Goal: Find specific page/section: Find specific page/section

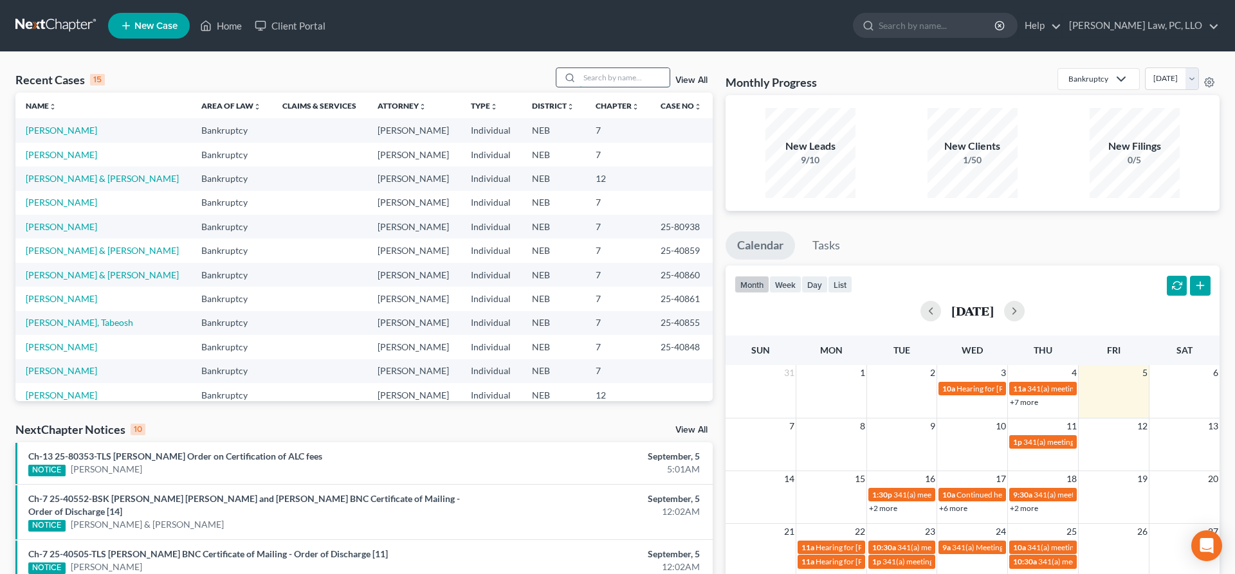
click at [595, 80] on input "search" at bounding box center [624, 77] width 90 height 19
type input "kent"
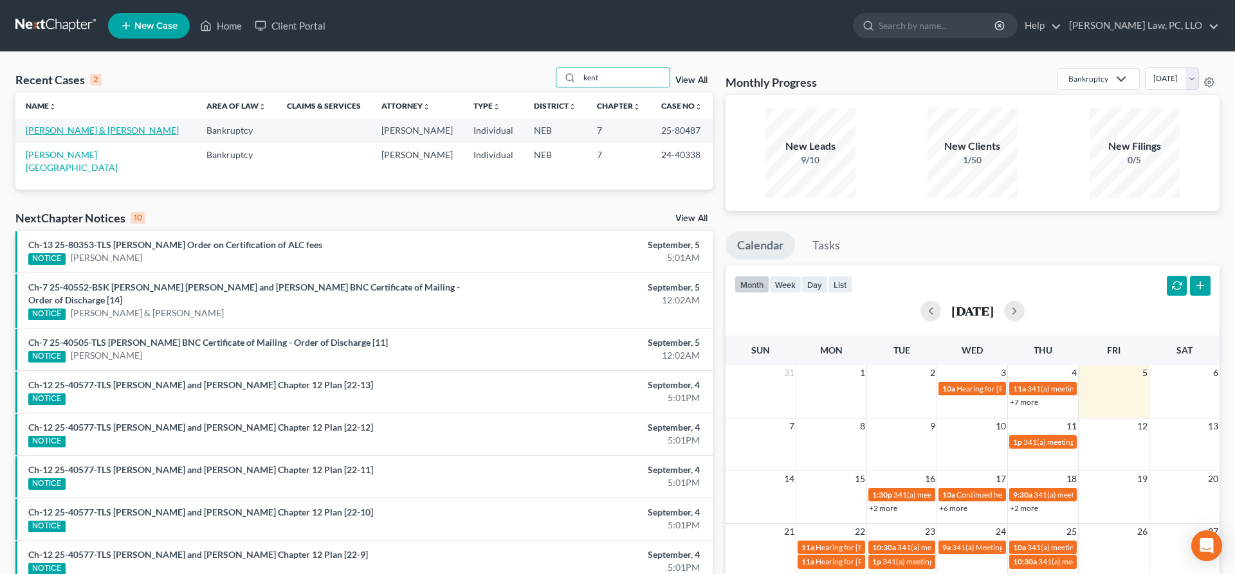
click at [74, 132] on link "[PERSON_NAME] & [PERSON_NAME]" at bounding box center [102, 130] width 153 height 11
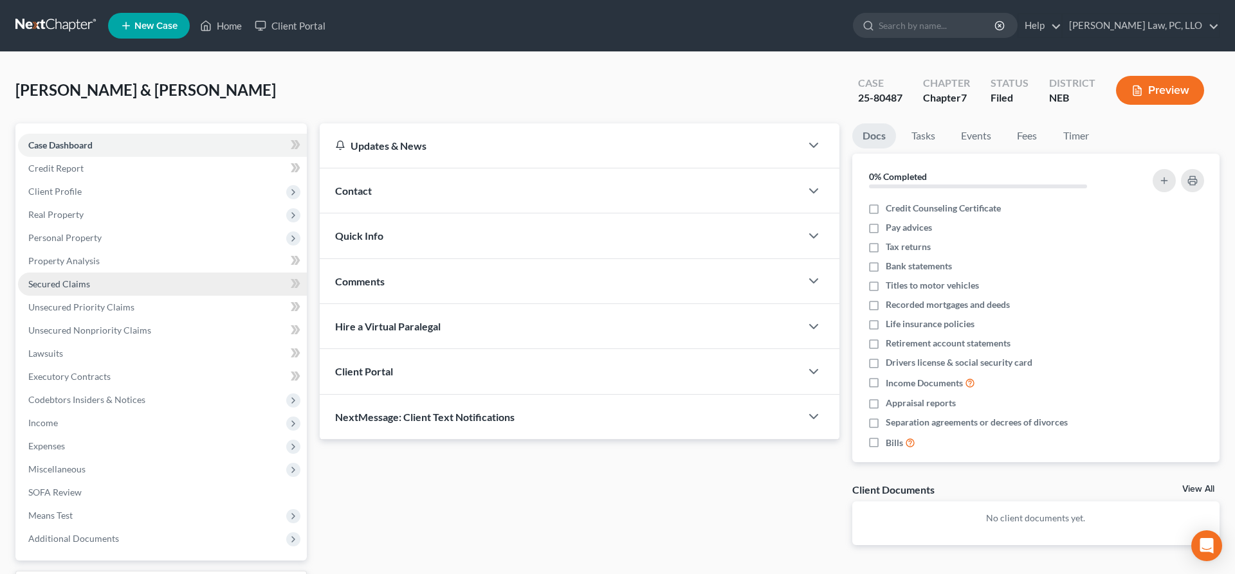
click at [101, 274] on link "Secured Claims" at bounding box center [162, 284] width 289 height 23
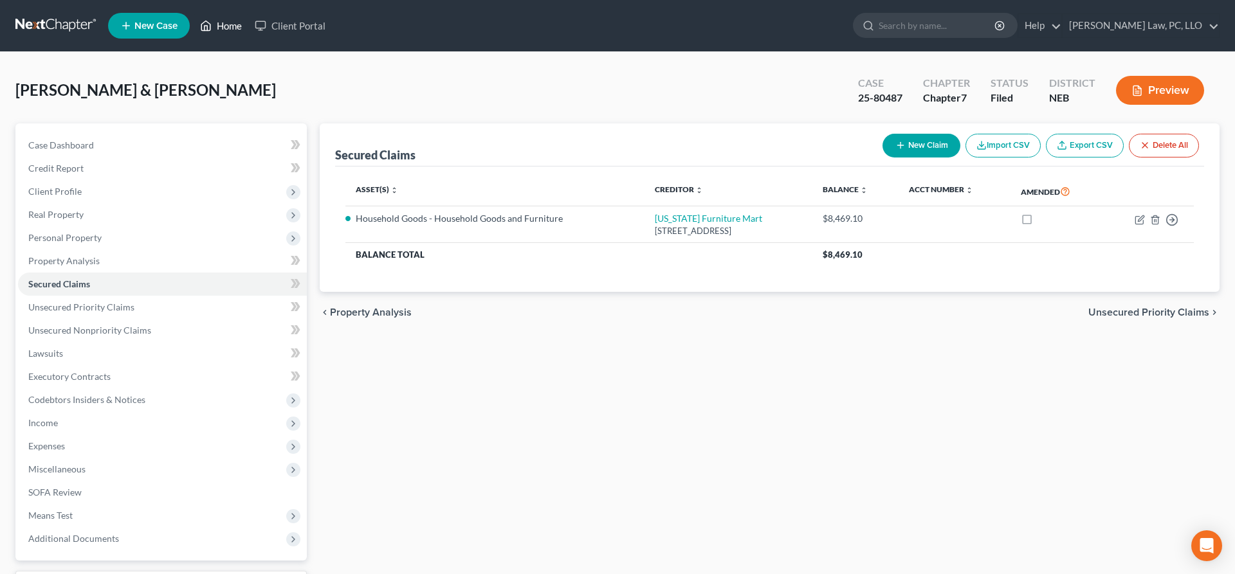
click at [232, 27] on link "Home" at bounding box center [221, 25] width 55 height 23
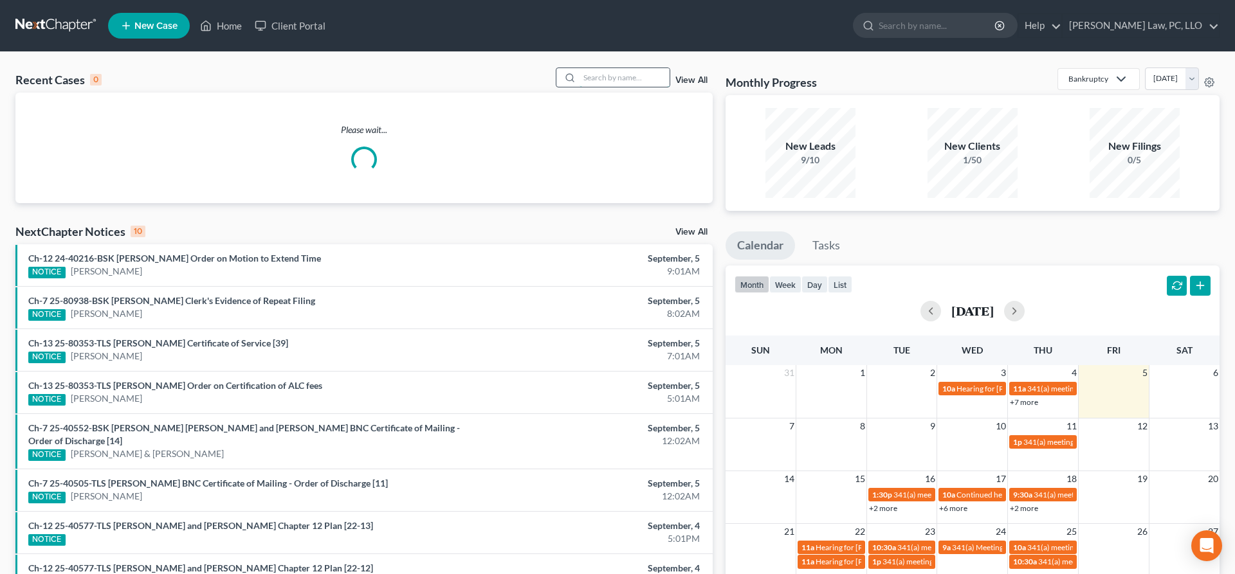
click at [642, 81] on input "search" at bounding box center [624, 77] width 90 height 19
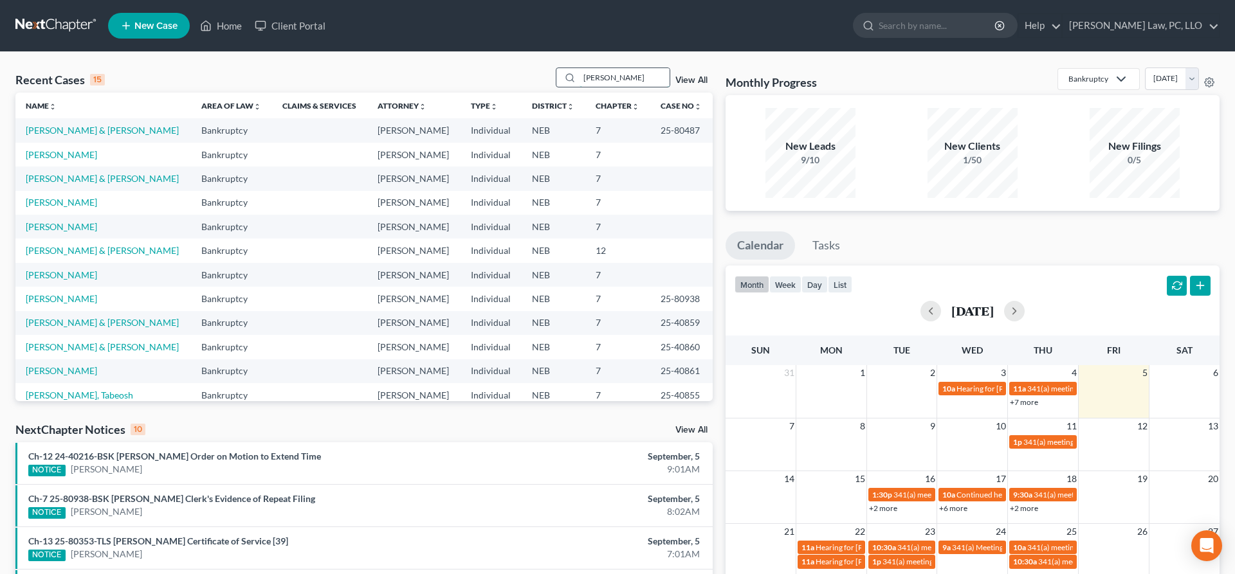
type input "[PERSON_NAME]"
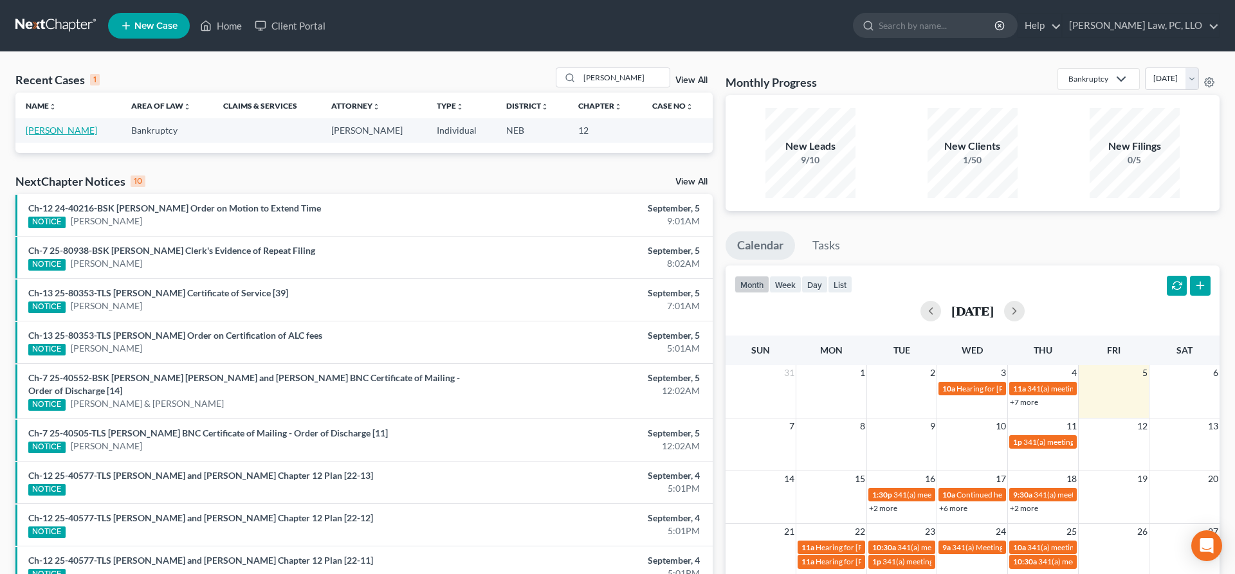
click at [49, 133] on link "[PERSON_NAME]" at bounding box center [61, 130] width 71 height 11
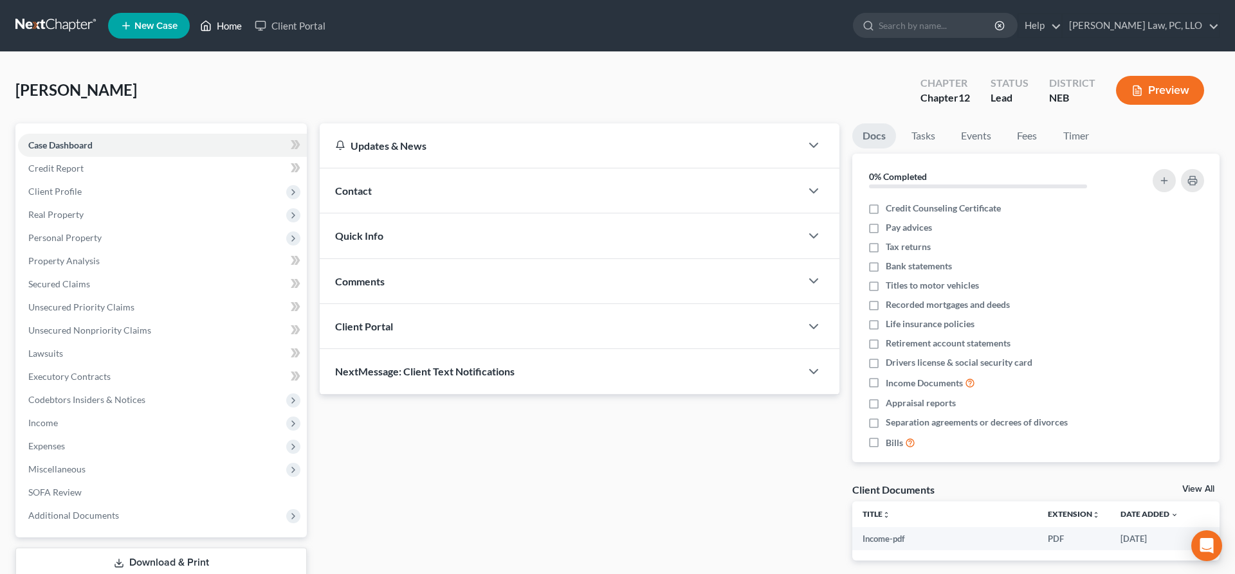
click at [208, 27] on polyline at bounding box center [205, 28] width 3 height 5
